Goal: Task Accomplishment & Management: Manage account settings

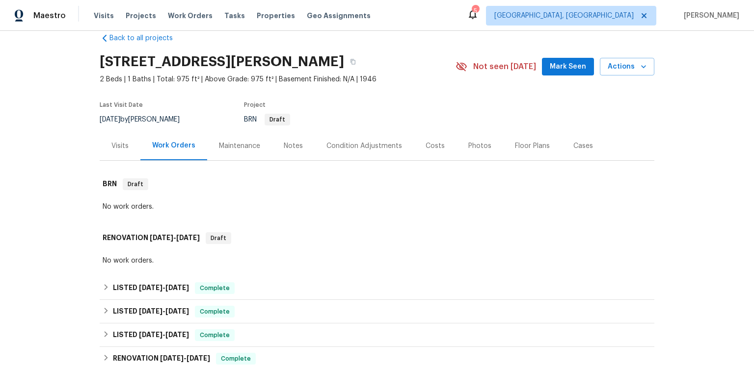
scroll to position [45, 0]
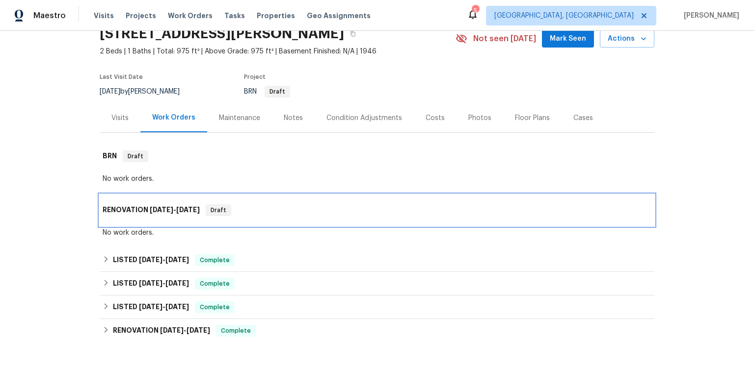
click at [209, 226] on div "RENOVATION [DATE] - [DATE] Draft" at bounding box center [377, 210] width 554 height 31
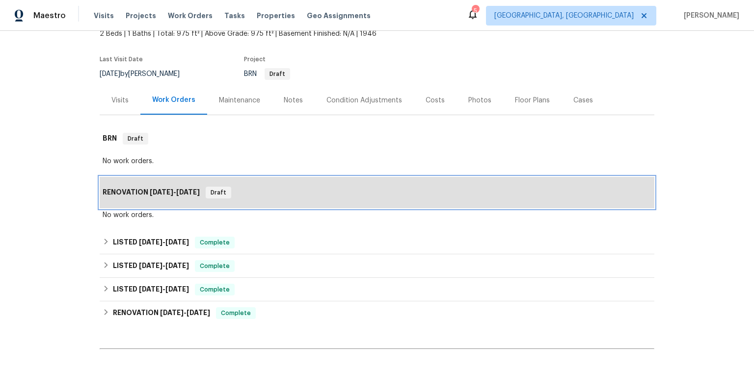
scroll to position [83, 0]
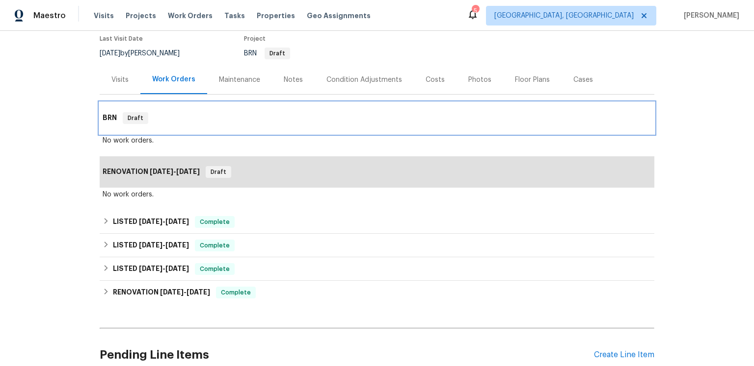
click at [218, 134] on div "BRN Draft" at bounding box center [377, 118] width 554 height 31
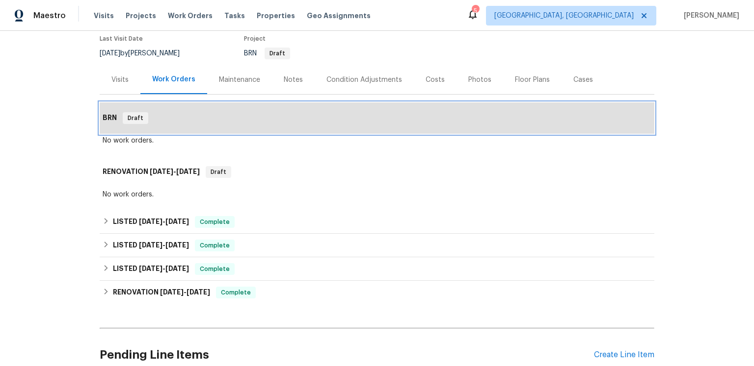
scroll to position [0, 0]
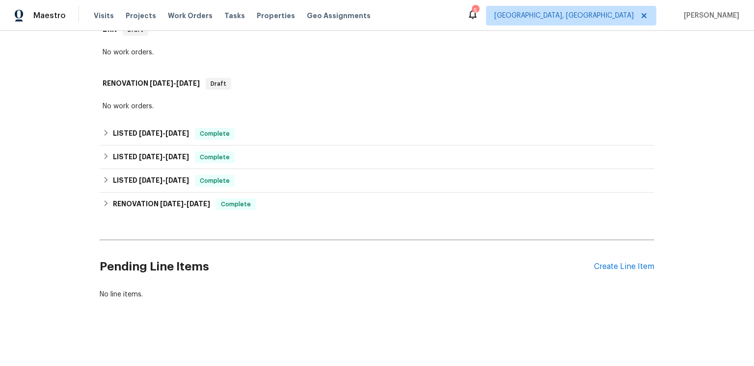
scroll to position [71, 0]
